Goal: Find specific page/section: Find specific page/section

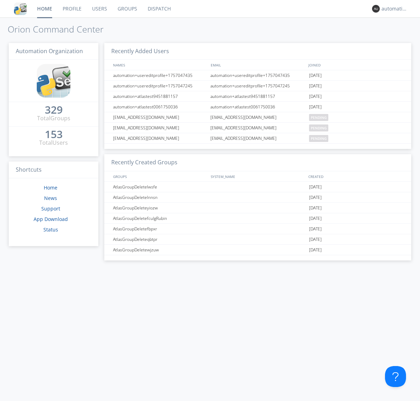
click at [158, 9] on link "Dispatch" at bounding box center [159, 8] width 34 height 17
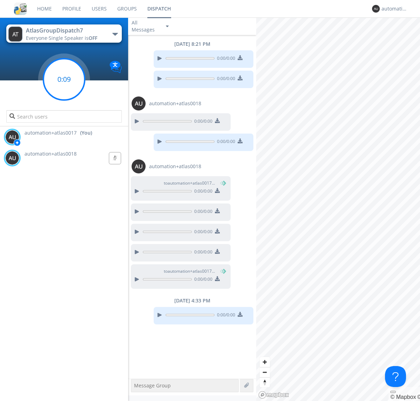
click at [64, 79] on g at bounding box center [63, 79] width 41 height 41
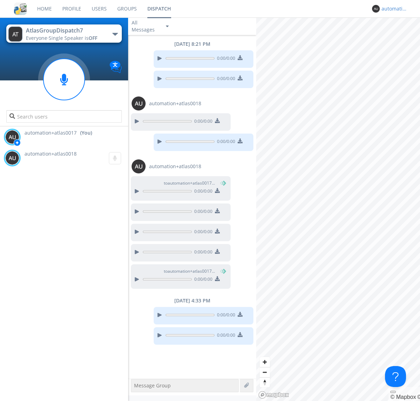
click at [393, 9] on div "automation+atlas0017" at bounding box center [394, 8] width 26 height 7
